Goal: Navigation & Orientation: Find specific page/section

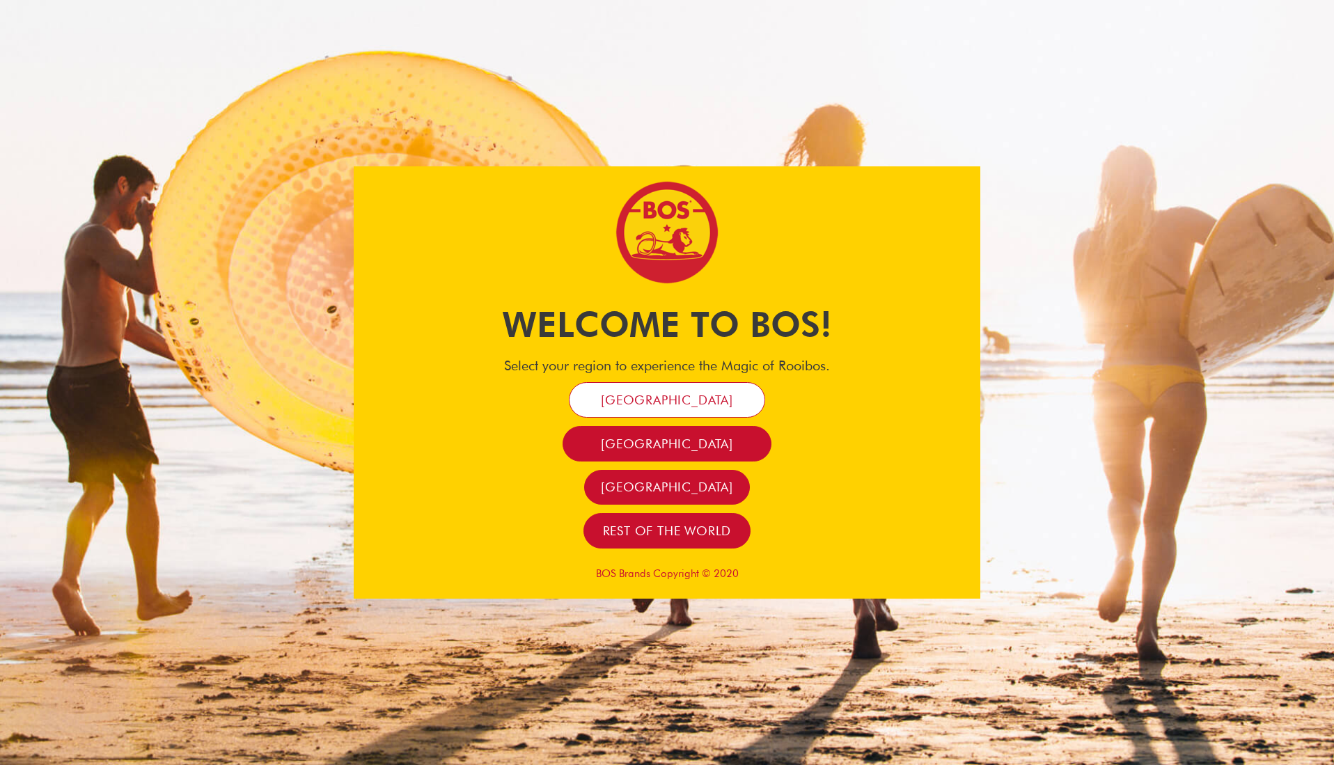
click at [652, 406] on span "[GEOGRAPHIC_DATA]" at bounding box center [667, 400] width 132 height 16
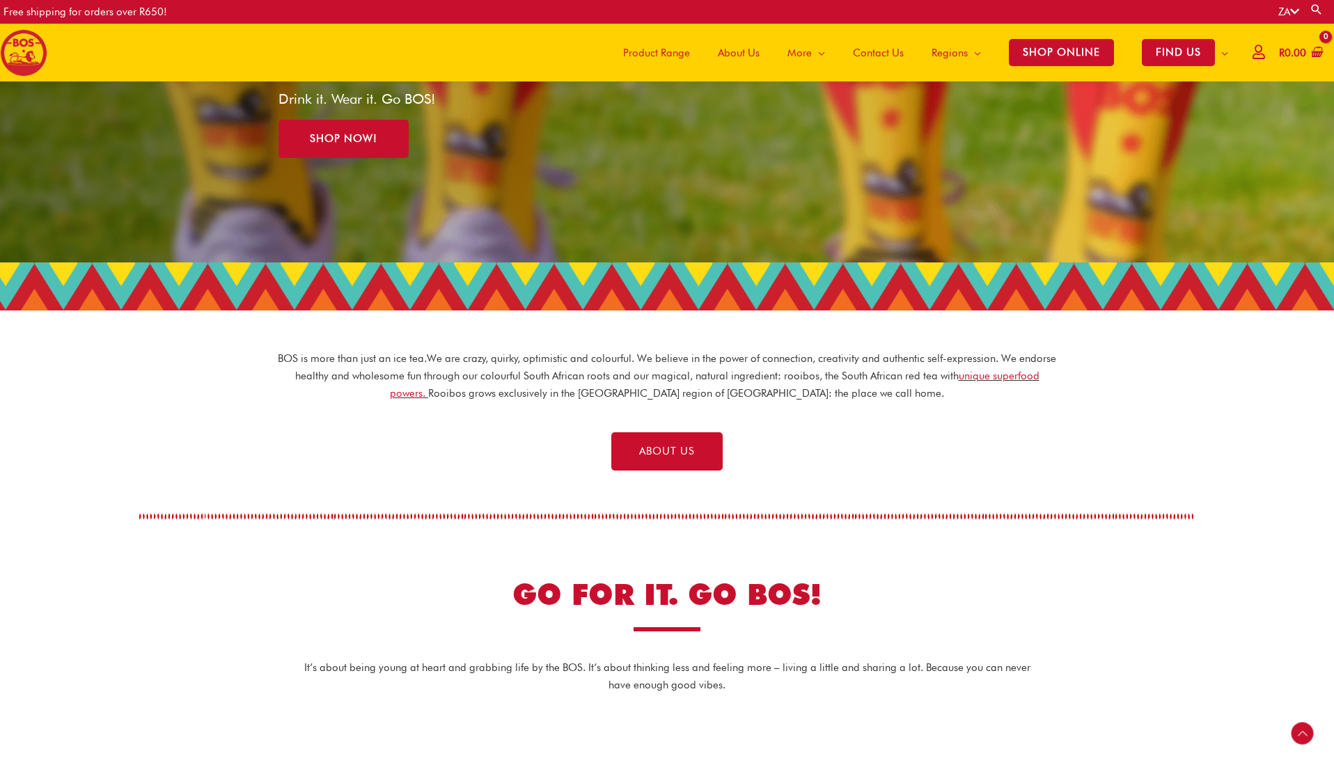
scroll to position [198, 0]
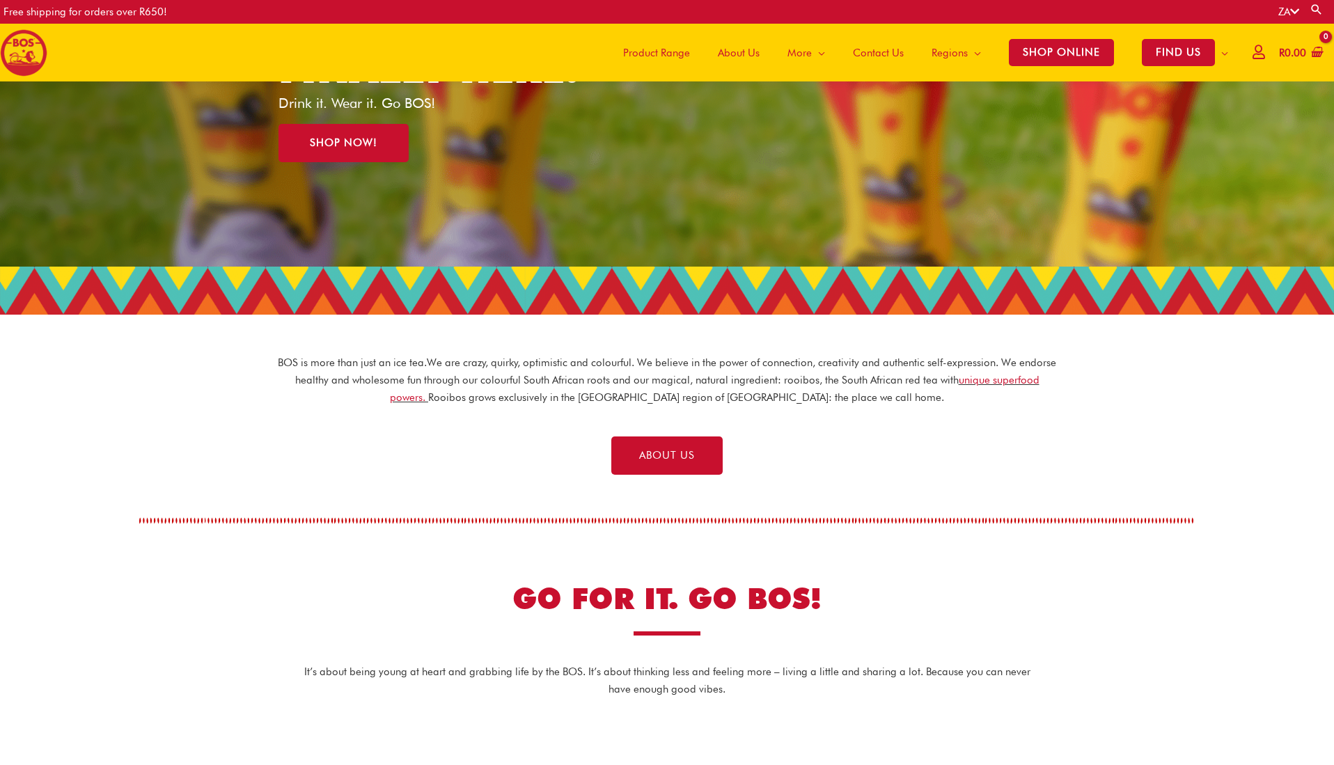
click at [670, 54] on span "Product Range" at bounding box center [656, 53] width 67 height 42
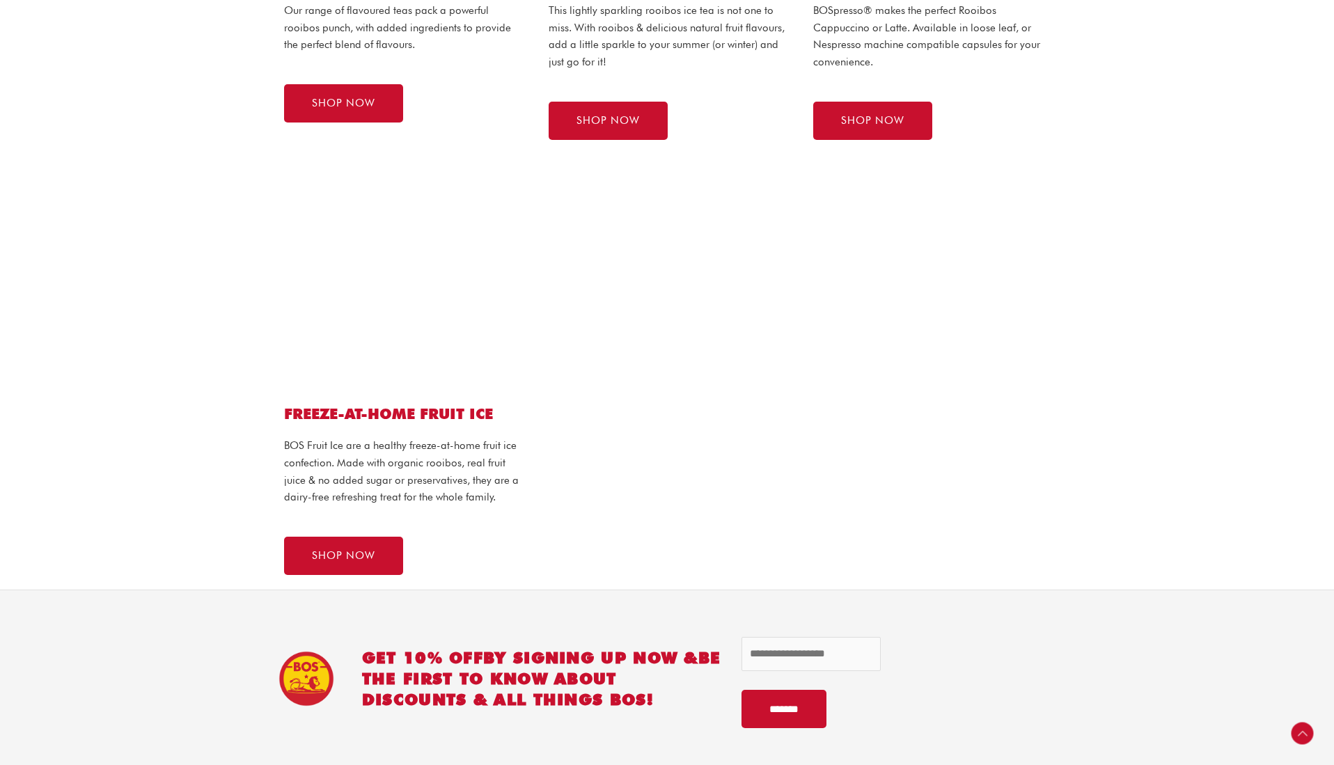
scroll to position [1198, 0]
